Goal: Use online tool/utility: Utilize a website feature to perform a specific function

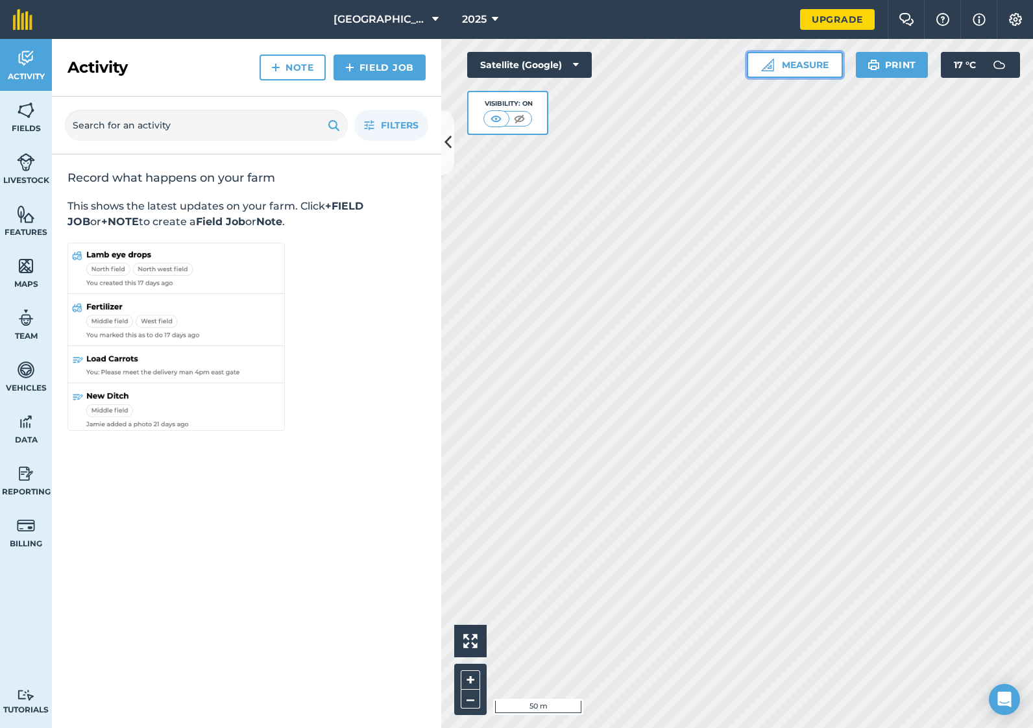
click at [805, 65] on button "Measure" at bounding box center [795, 65] width 96 height 26
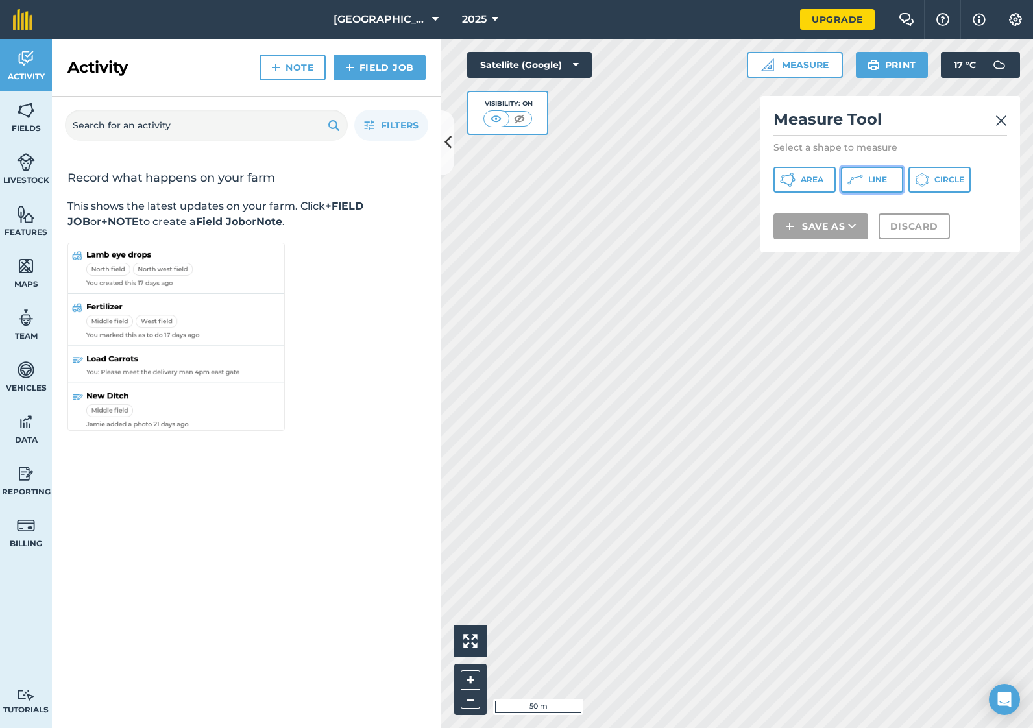
click at [885, 180] on span "Line" at bounding box center [877, 180] width 19 height 10
click at [999, 117] on img at bounding box center [1001, 121] width 12 height 16
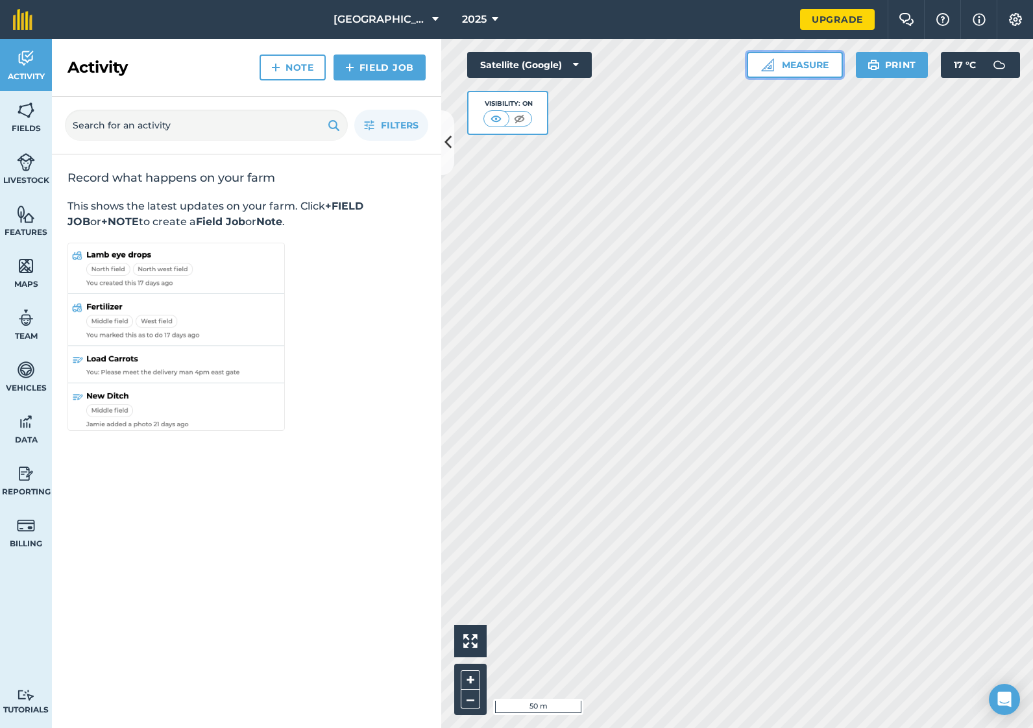
click at [802, 66] on button "Measure" at bounding box center [795, 65] width 96 height 26
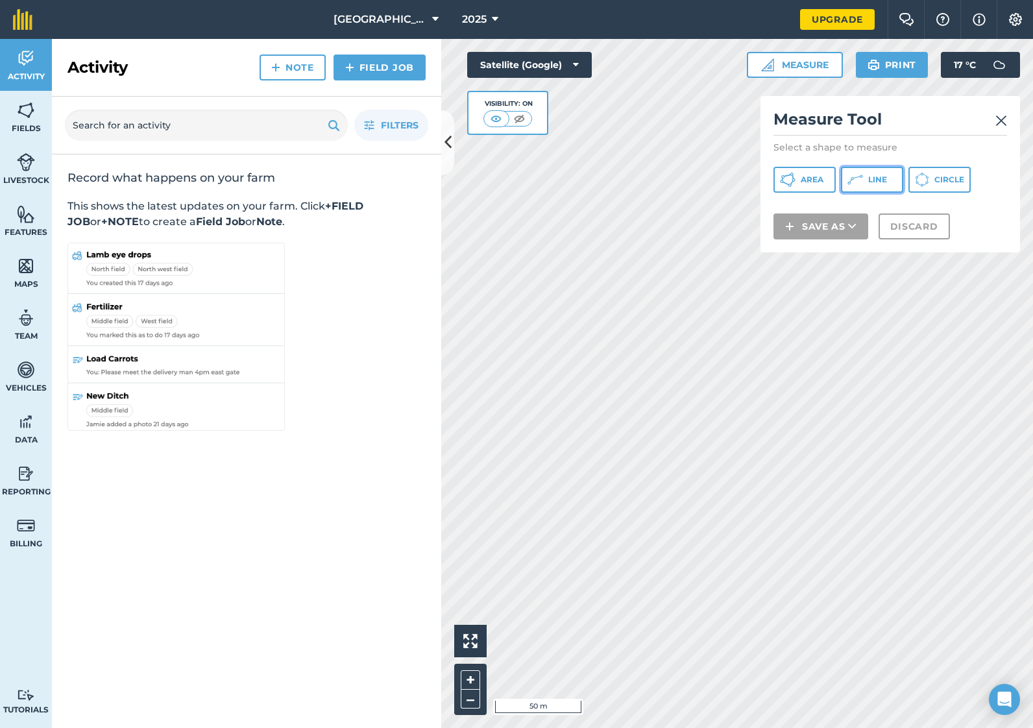
click at [886, 180] on span "Line" at bounding box center [877, 180] width 19 height 10
click at [1007, 125] on div "Measure Tool Select a shape to measure Area Line Circle Save as Discard" at bounding box center [890, 174] width 260 height 156
click at [1000, 117] on img at bounding box center [1001, 121] width 12 height 16
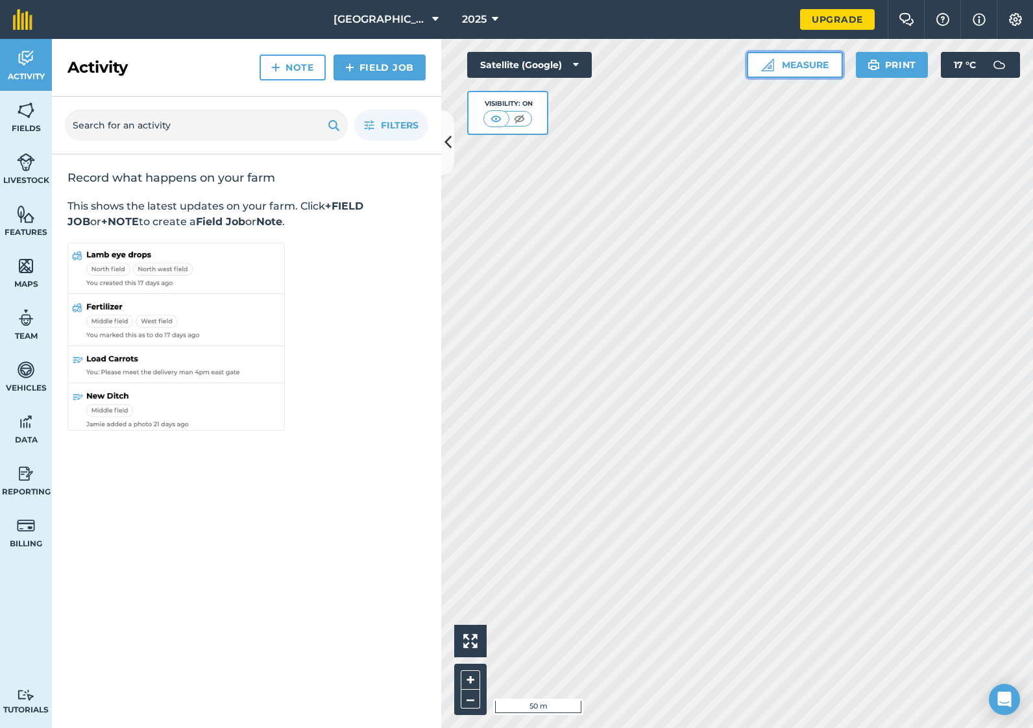
click at [814, 66] on button "Measure" at bounding box center [795, 65] width 96 height 26
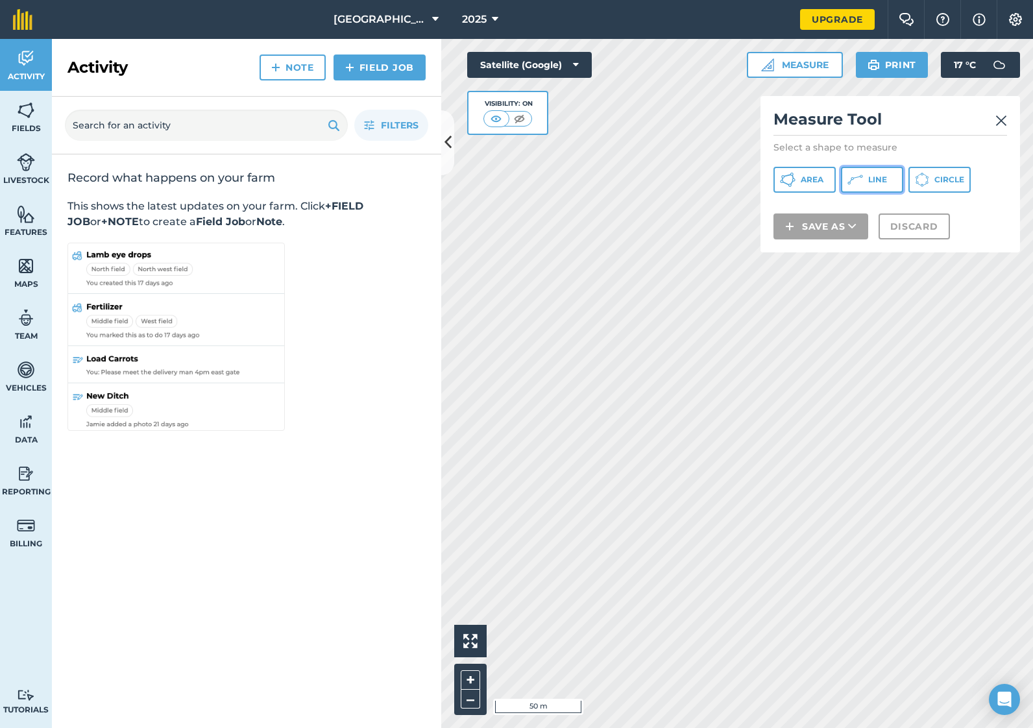
click at [874, 180] on span "Line" at bounding box center [877, 180] width 19 height 10
click at [882, 178] on span "Line" at bounding box center [877, 180] width 19 height 10
click at [999, 121] on img at bounding box center [1001, 121] width 12 height 16
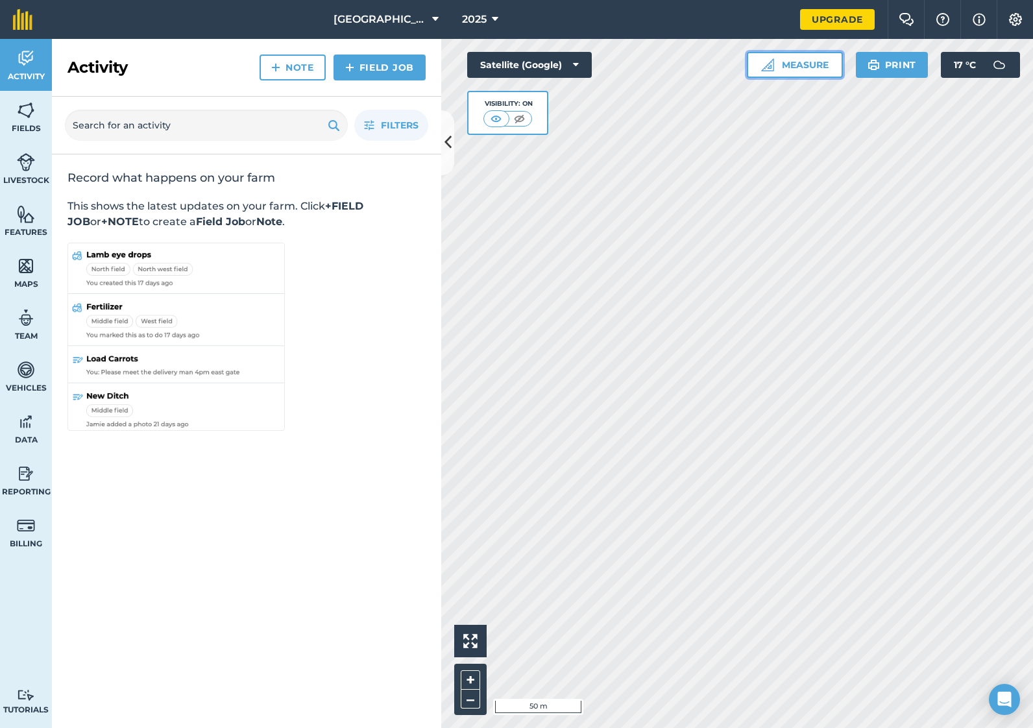
click at [797, 68] on button "Measure" at bounding box center [795, 65] width 96 height 26
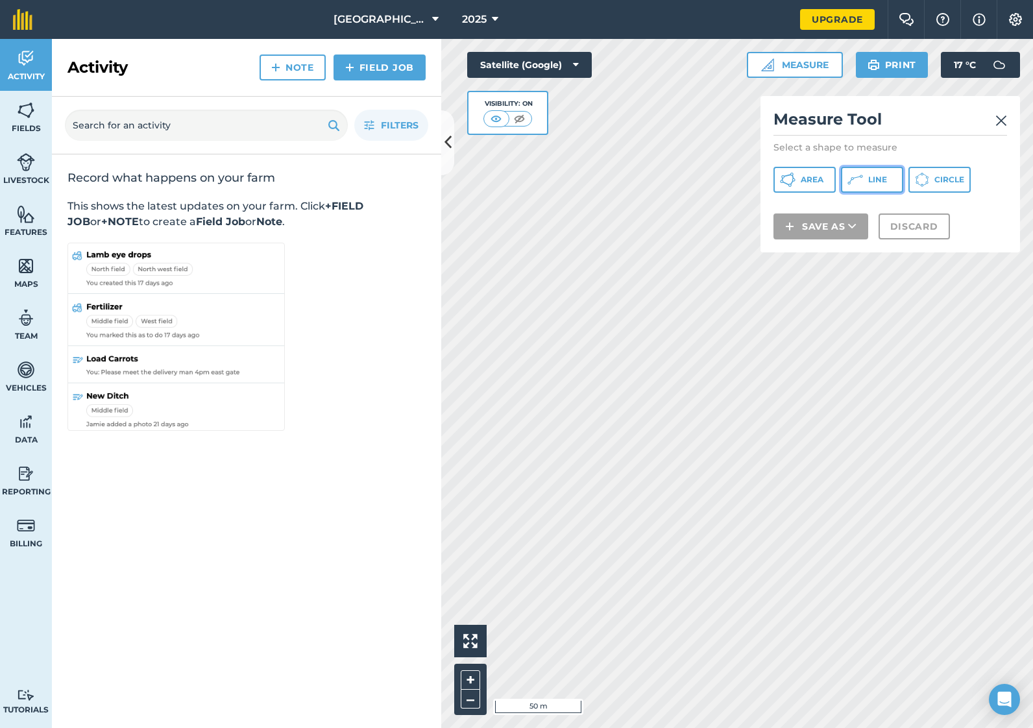
drag, startPoint x: 863, startPoint y: 180, endPoint x: 832, endPoint y: 239, distance: 67.3
click at [862, 190] on button "Line" at bounding box center [872, 180] width 62 height 26
click at [1004, 117] on img at bounding box center [1001, 121] width 12 height 16
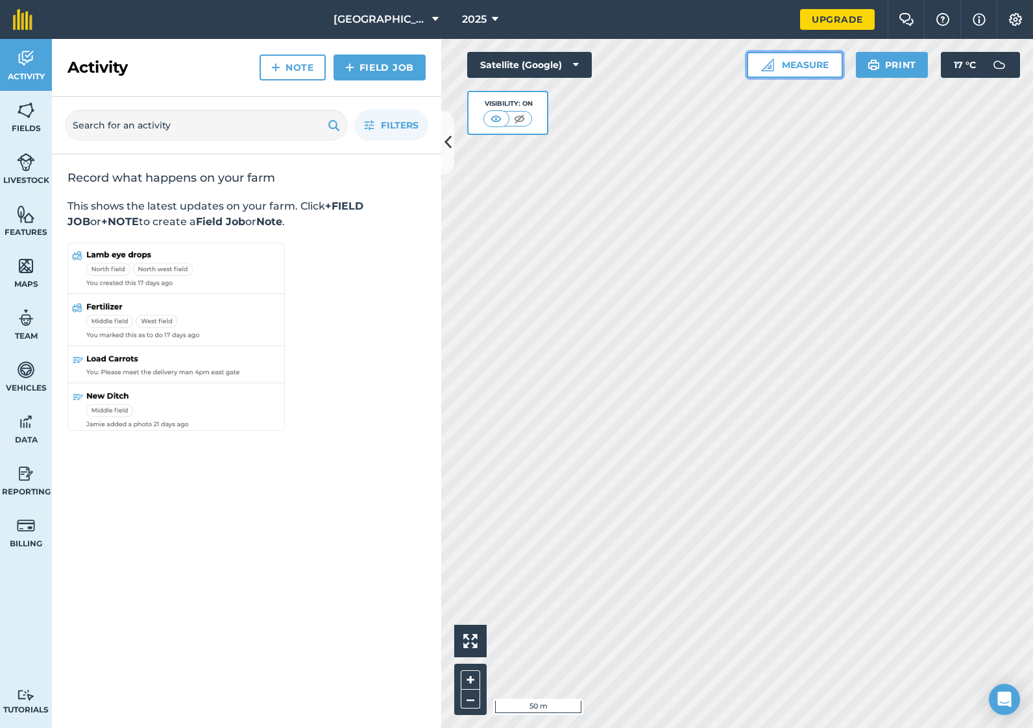
click at [816, 68] on button "Measure" at bounding box center [795, 65] width 96 height 26
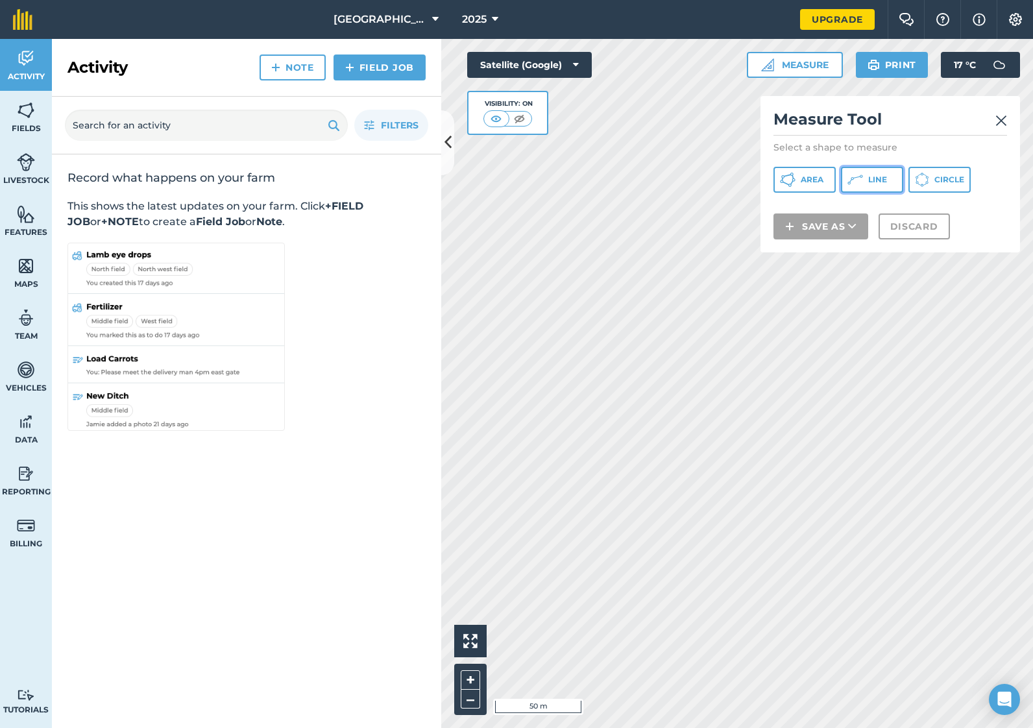
click at [877, 182] on span "Line" at bounding box center [877, 180] width 19 height 10
click at [1002, 119] on img at bounding box center [1001, 121] width 12 height 16
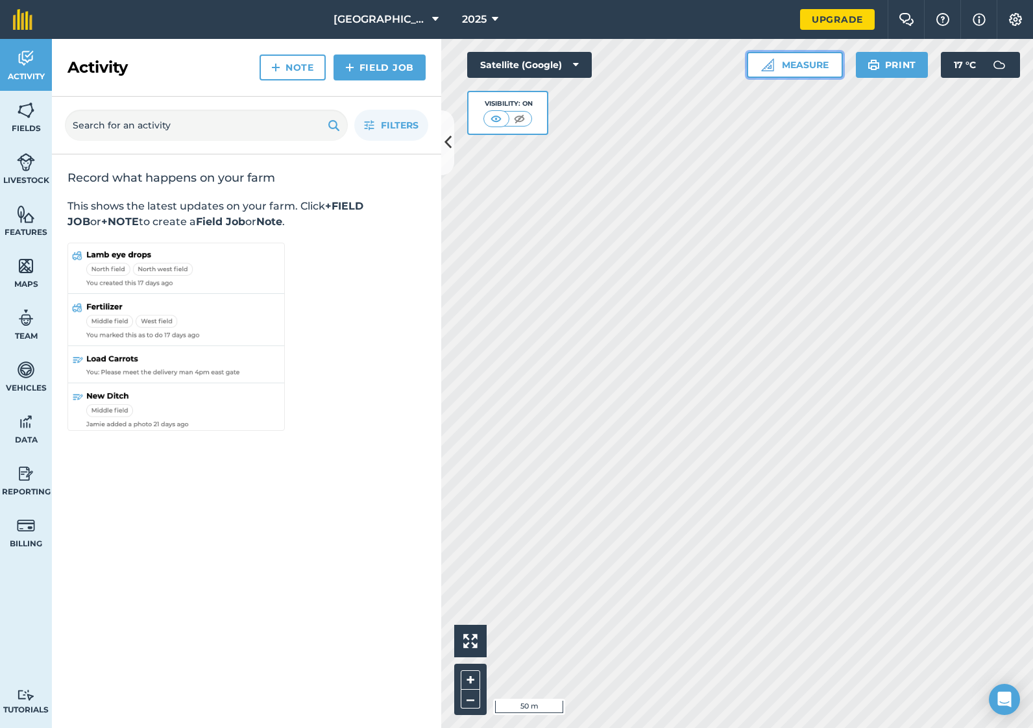
click at [805, 64] on button "Measure" at bounding box center [795, 65] width 96 height 26
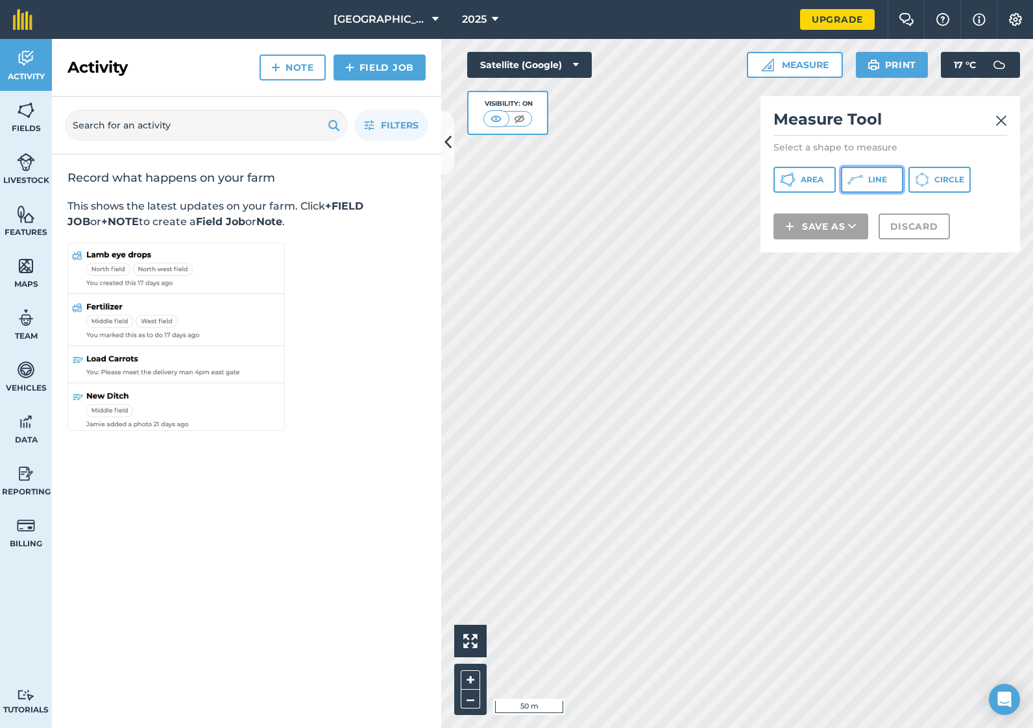
click at [873, 177] on span "Line" at bounding box center [877, 180] width 19 height 10
click at [1005, 124] on img at bounding box center [1001, 121] width 12 height 16
